Goal: Information Seeking & Learning: Find specific fact

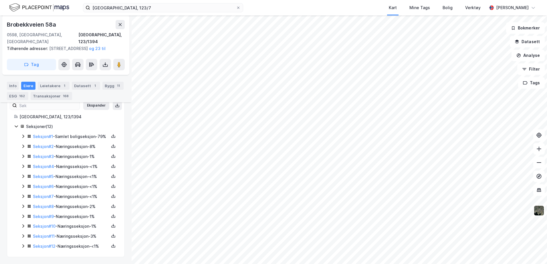
scroll to position [134, 0]
click at [52, 86] on div "Leietakere 1" at bounding box center [54, 86] width 32 height 8
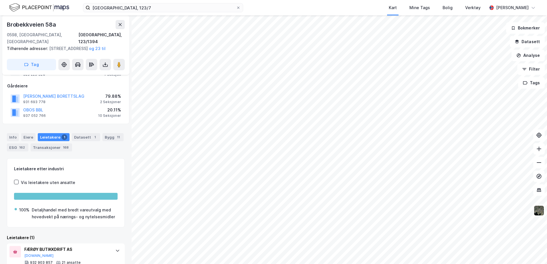
scroll to position [89, 0]
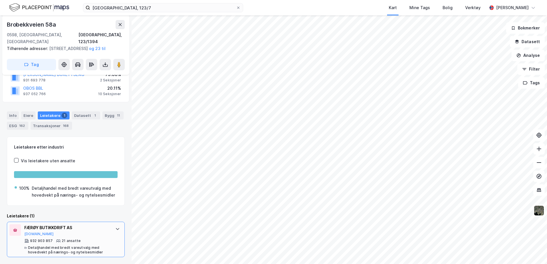
drag, startPoint x: 54, startPoint y: 227, endPoint x: 44, endPoint y: 227, distance: 10.6
click at [44, 227] on div "FÆRØY BUTIKKDRIFT AS" at bounding box center [66, 227] width 85 height 7
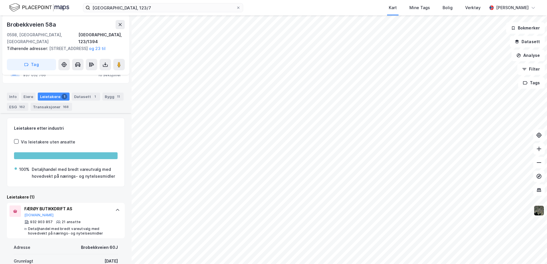
scroll to position [123, 0]
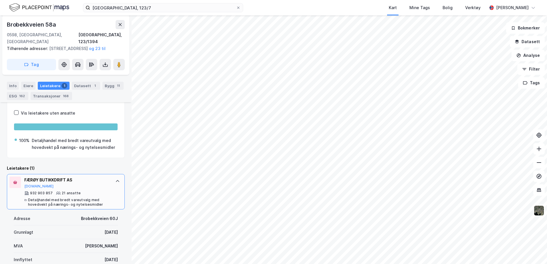
click at [66, 184] on div "FÆRØY BUTIKKDRIFT AS" at bounding box center [66, 180] width 85 height 7
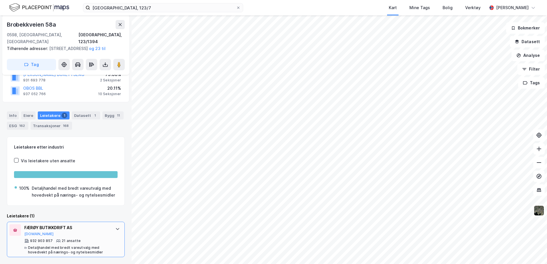
scroll to position [89, 0]
drag, startPoint x: 35, startPoint y: 224, endPoint x: 80, endPoint y: 231, distance: 46.3
click at [80, 231] on div "FÆRØY BUTIKKDRIFT AS [DOMAIN_NAME]" at bounding box center [66, 230] width 85 height 12
